Goal: Task Accomplishment & Management: Complete application form

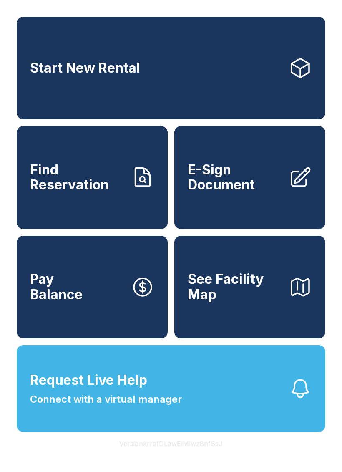
click at [247, 193] on span "E-Sign Document" at bounding box center [235, 177] width 94 height 30
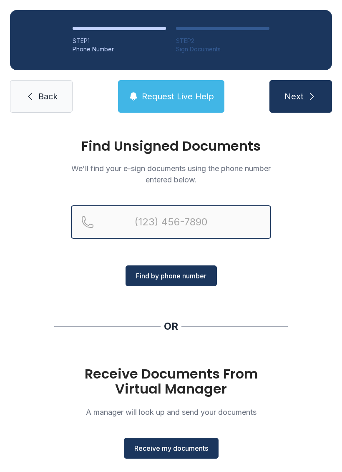
click at [225, 220] on input "Reservation phone number" at bounding box center [171, 221] width 200 height 33
type input "("
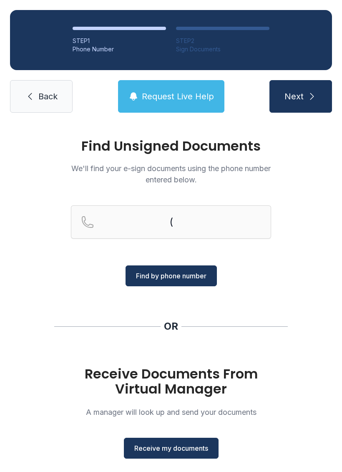
click at [319, 199] on div "Find Unsigned Documents We'll find your e-sign documents using the phone number…" at bounding box center [171, 307] width 342 height 369
click at [188, 456] on button "Receive my documents" at bounding box center [171, 448] width 95 height 21
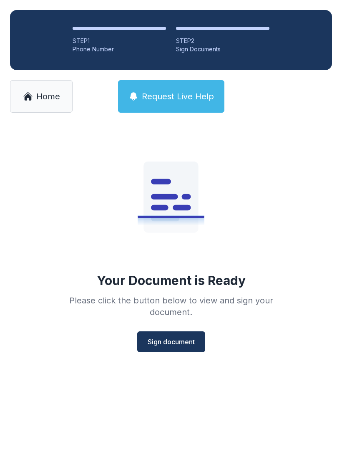
click at [186, 344] on span "Sign document" at bounding box center [171, 342] width 47 height 10
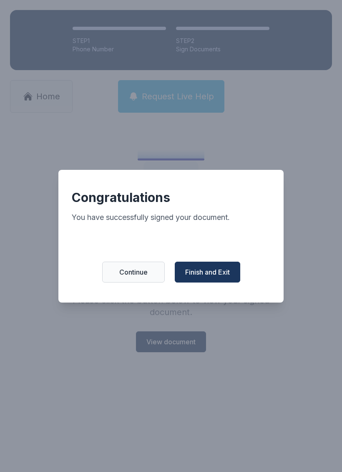
click at [195, 276] on span "Finish and Exit" at bounding box center [207, 272] width 45 height 10
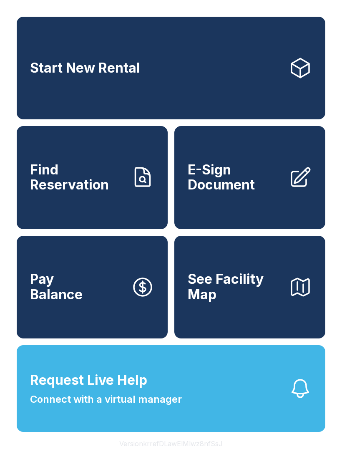
click at [255, 193] on span "E-Sign Document" at bounding box center [235, 177] width 94 height 30
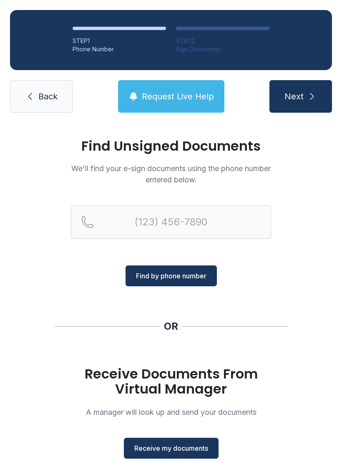
click at [189, 446] on span "Receive my documents" at bounding box center [171, 448] width 74 height 10
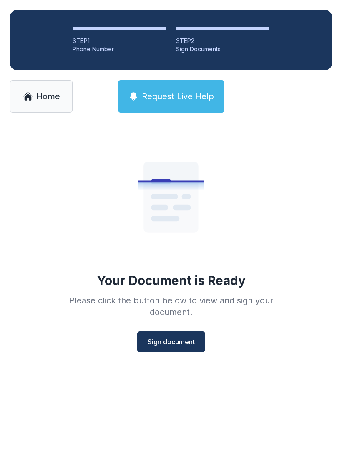
click at [186, 343] on span "Sign document" at bounding box center [171, 342] width 47 height 10
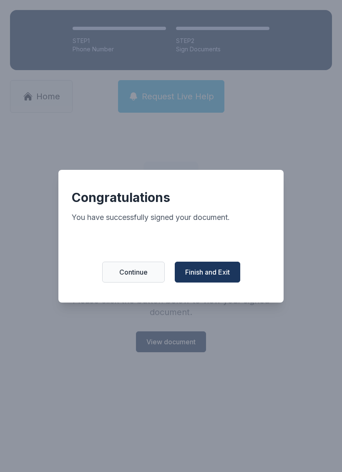
click at [218, 272] on button "Finish and Exit" at bounding box center [208, 272] width 66 height 21
